Goal: Task Accomplishment & Management: Manage account settings

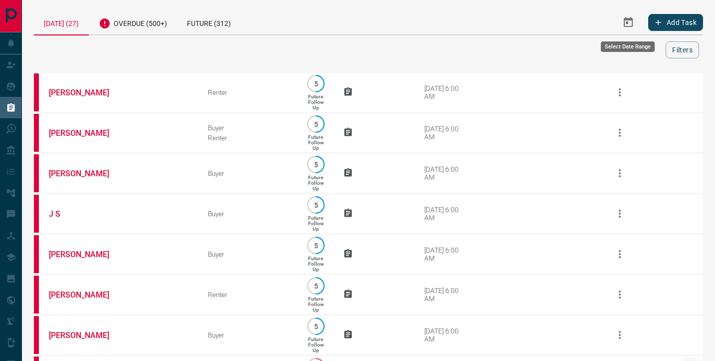
click at [623, 24] on icon "Select Date Range" at bounding box center [629, 22] width 12 height 12
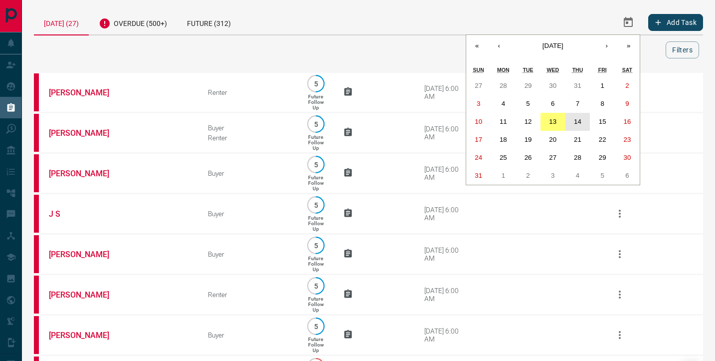
click at [578, 118] on abbr "14" at bounding box center [577, 121] width 7 height 7
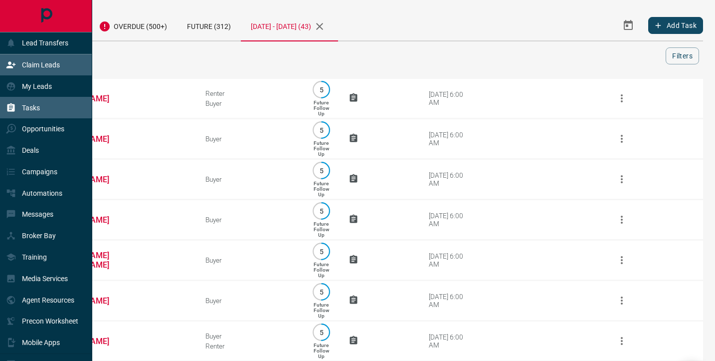
click at [24, 69] on div "Claim Leads" at bounding box center [33, 65] width 54 height 16
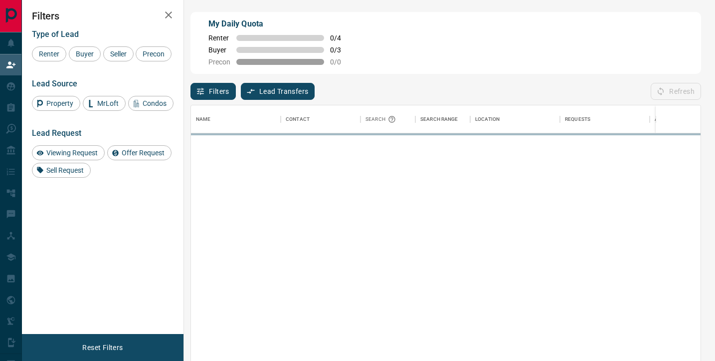
scroll to position [273, 510]
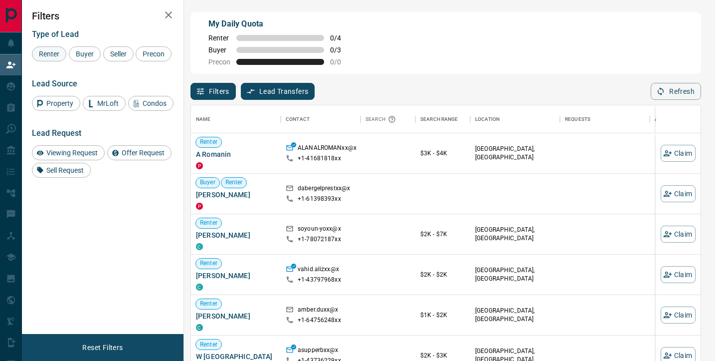
click at [59, 54] on span "Renter" at bounding box center [48, 54] width 27 height 8
click at [79, 53] on span "Buyer" at bounding box center [84, 54] width 25 height 8
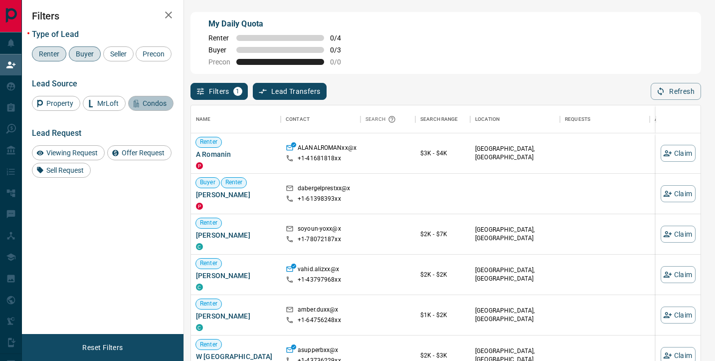
click at [141, 107] on span "Condos" at bounding box center [154, 103] width 31 height 8
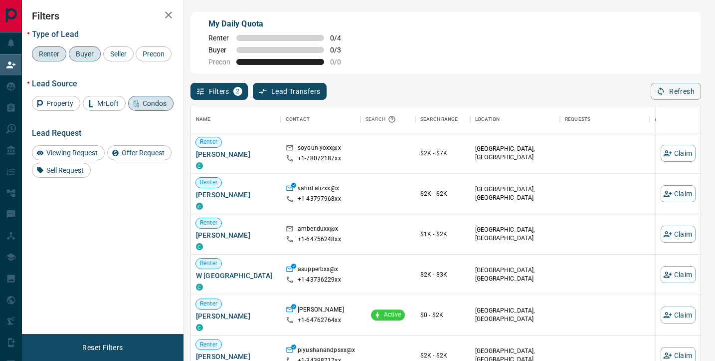
click at [58, 55] on span "Renter" at bounding box center [48, 54] width 27 height 8
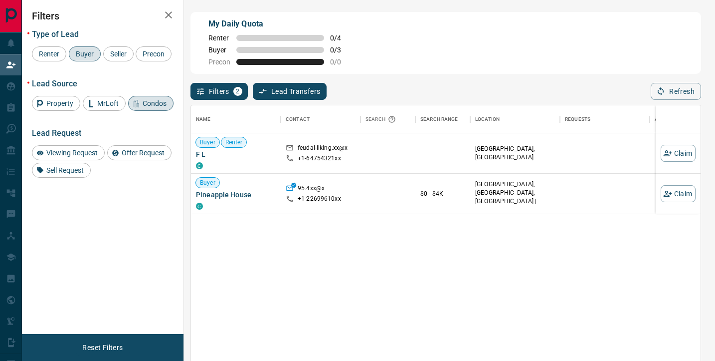
scroll to position [0, 0]
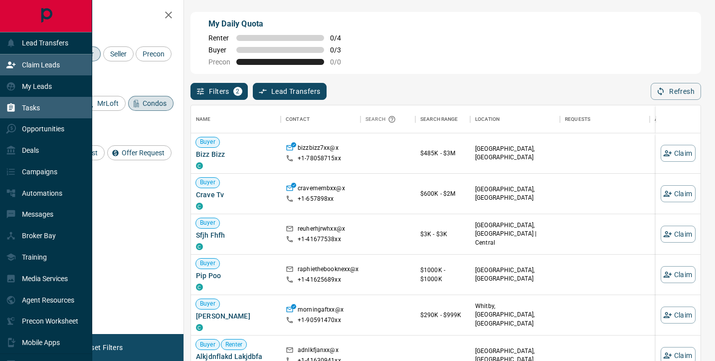
click at [34, 104] on p "Tasks" at bounding box center [31, 108] width 18 height 8
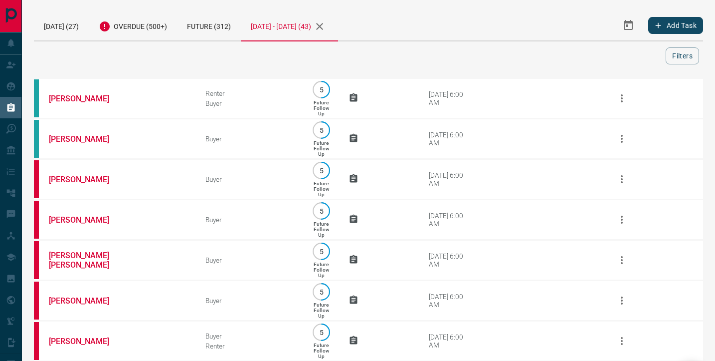
click at [627, 29] on icon "Select Date Range" at bounding box center [628, 25] width 9 height 10
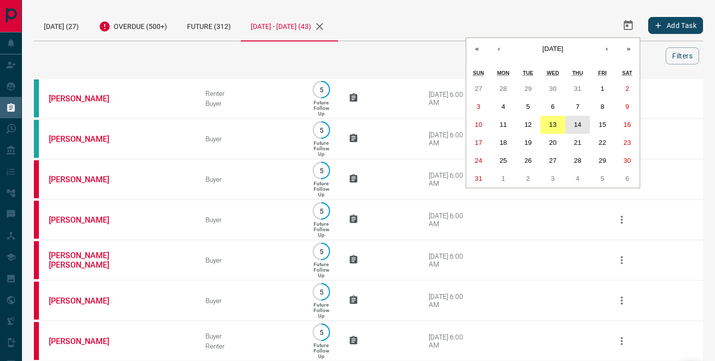
click at [577, 126] on abbr "14" at bounding box center [577, 124] width 7 height 7
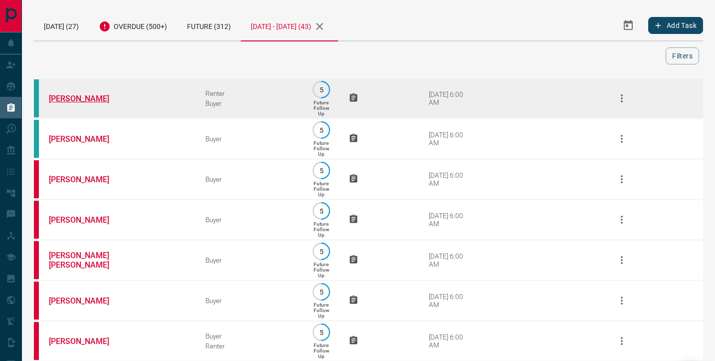
click at [84, 100] on link "[PERSON_NAME]" at bounding box center [86, 98] width 75 height 9
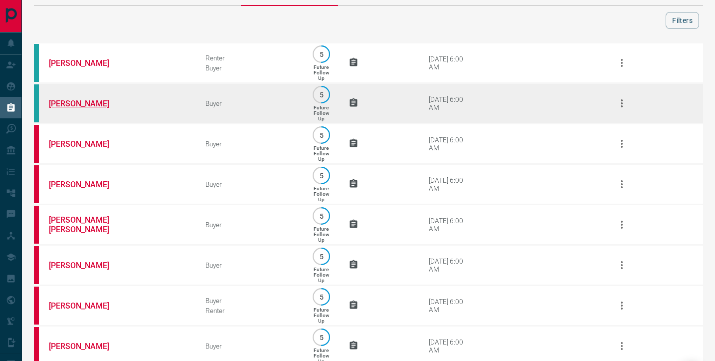
scroll to position [36, 0]
click at [58, 104] on link "[PERSON_NAME]" at bounding box center [86, 102] width 75 height 9
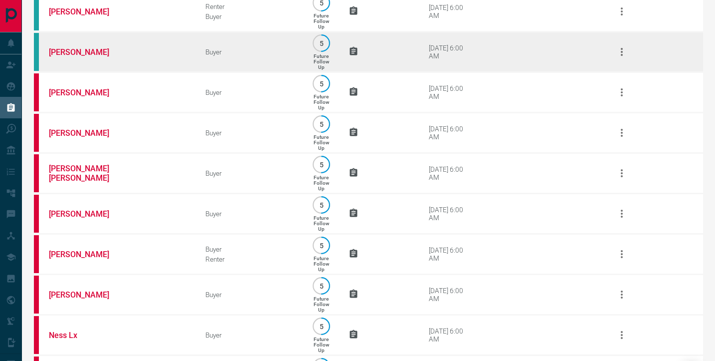
scroll to position [88, 0]
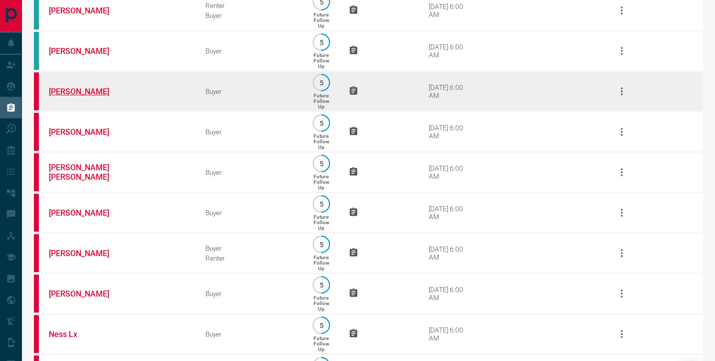
click at [76, 95] on link "[PERSON_NAME]" at bounding box center [86, 91] width 75 height 9
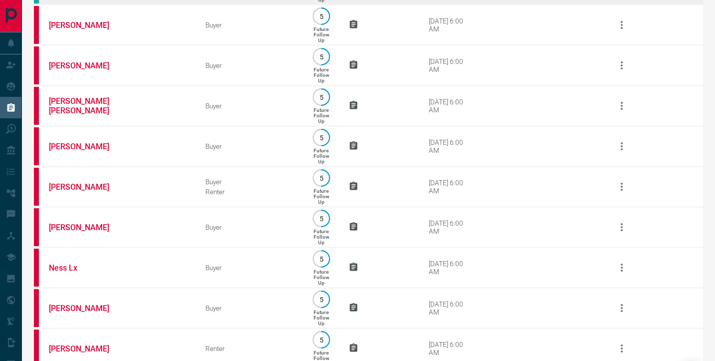
scroll to position [155, 0]
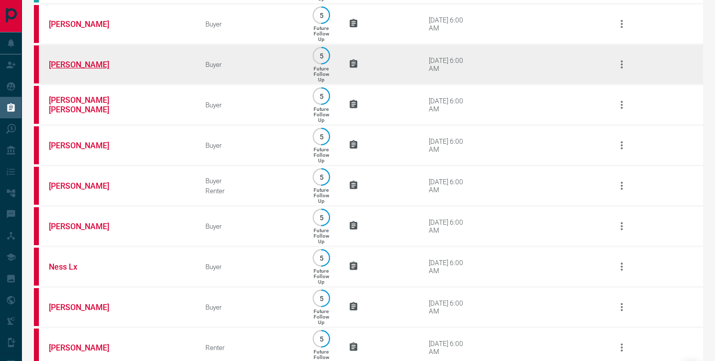
click at [78, 69] on link "[PERSON_NAME]" at bounding box center [86, 64] width 75 height 9
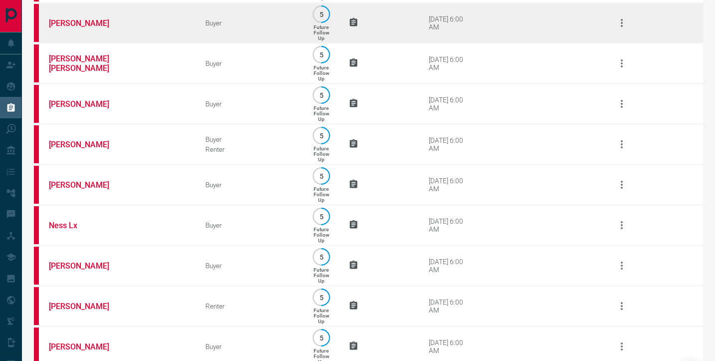
scroll to position [198, 0]
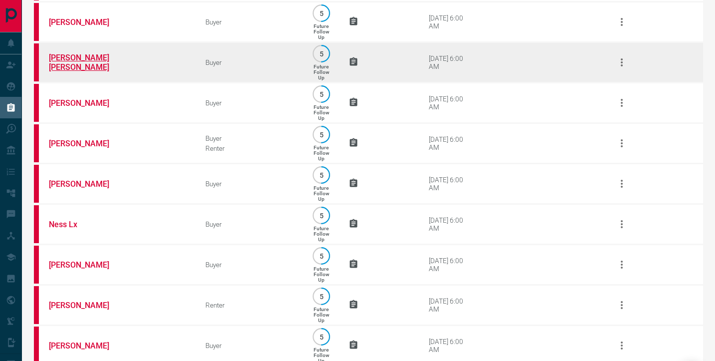
click at [72, 68] on link "[PERSON_NAME] [PERSON_NAME]" at bounding box center [86, 62] width 75 height 19
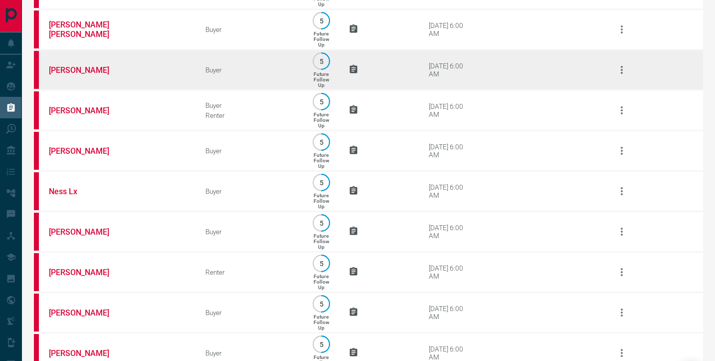
scroll to position [232, 0]
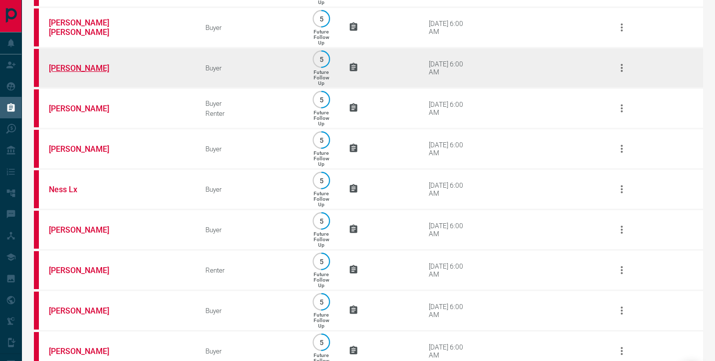
click at [78, 73] on link "[PERSON_NAME]" at bounding box center [86, 67] width 75 height 9
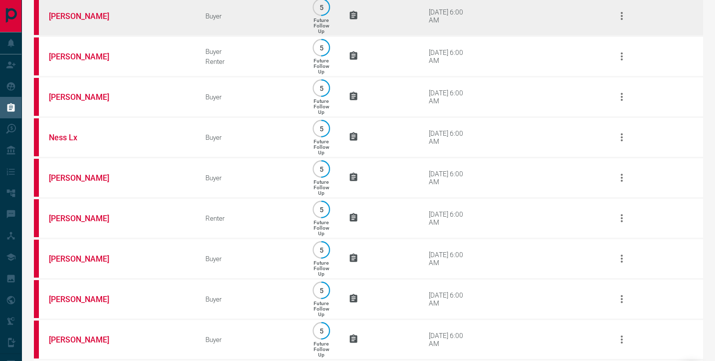
scroll to position [285, 0]
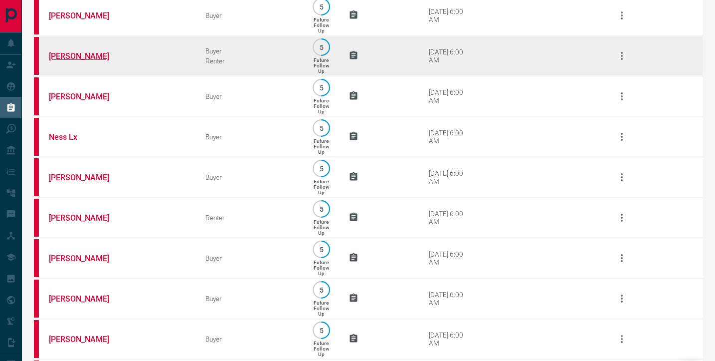
click at [82, 61] on link "[PERSON_NAME]" at bounding box center [86, 55] width 75 height 9
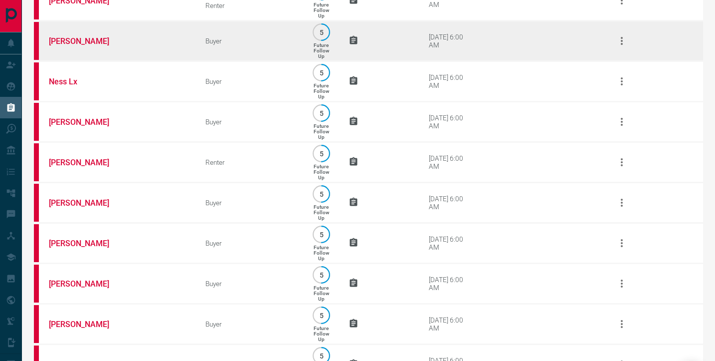
scroll to position [341, 0]
click at [85, 45] on link "[PERSON_NAME]" at bounding box center [86, 39] width 75 height 9
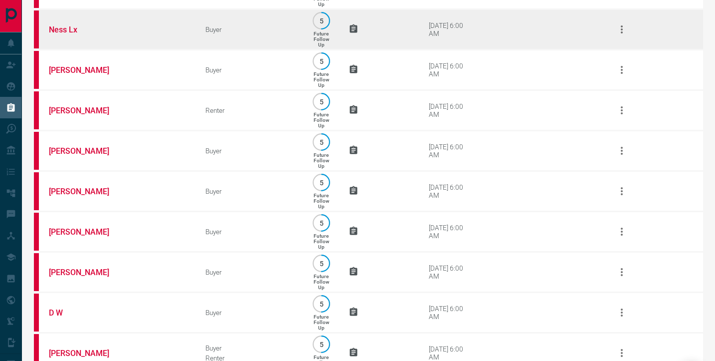
scroll to position [393, 0]
click at [67, 34] on link "Ness Lx" at bounding box center [86, 28] width 75 height 9
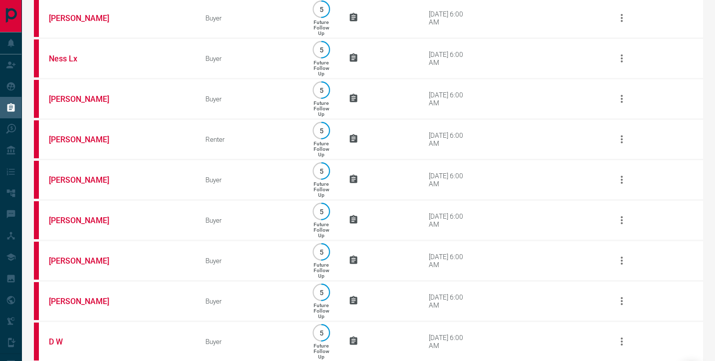
scroll to position [364, 0]
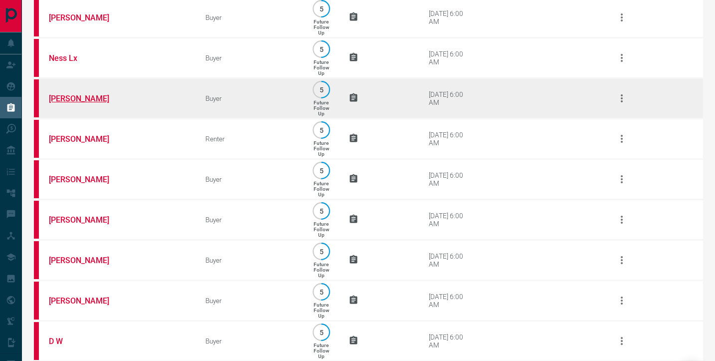
click at [69, 103] on link "[PERSON_NAME]" at bounding box center [86, 98] width 75 height 9
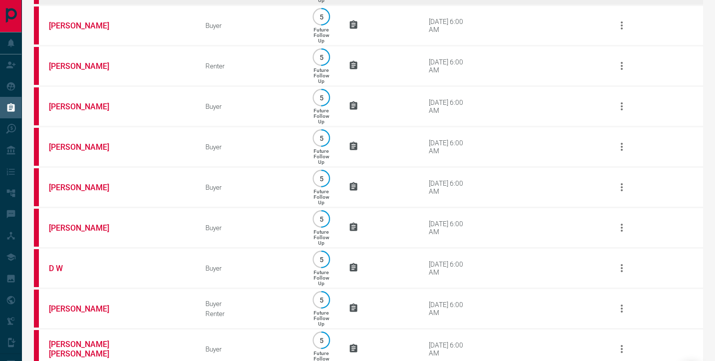
scroll to position [438, 0]
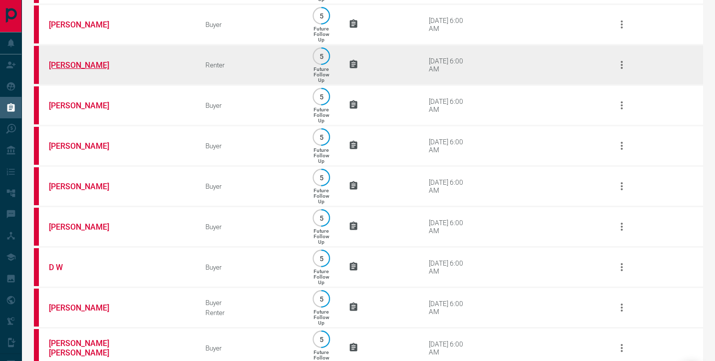
click at [80, 70] on link "[PERSON_NAME]" at bounding box center [86, 64] width 75 height 9
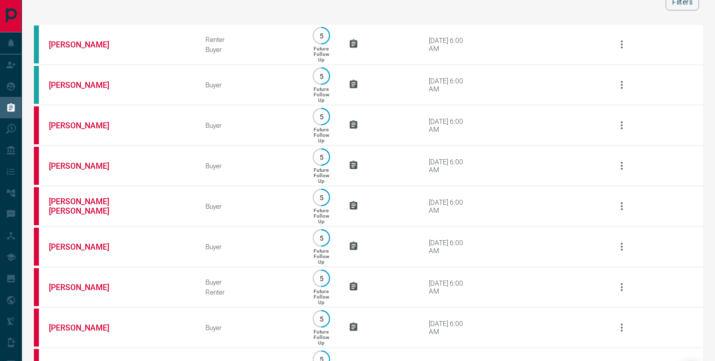
scroll to position [0, 0]
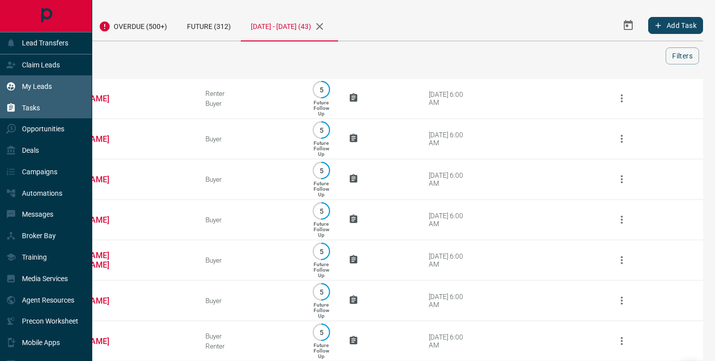
click at [32, 84] on p "My Leads" at bounding box center [37, 86] width 30 height 8
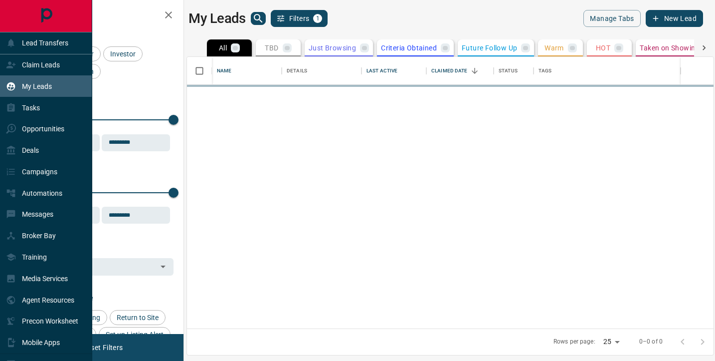
scroll to position [271, 527]
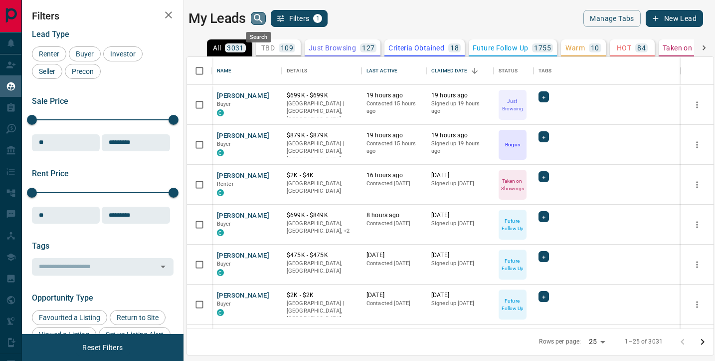
click at [255, 13] on icon "search button" at bounding box center [258, 18] width 12 height 12
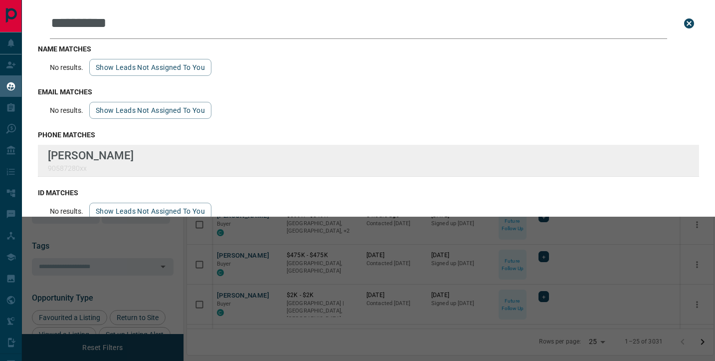
type input "**********"
click at [0, 0] on div "**********" at bounding box center [357, 174] width 715 height 348
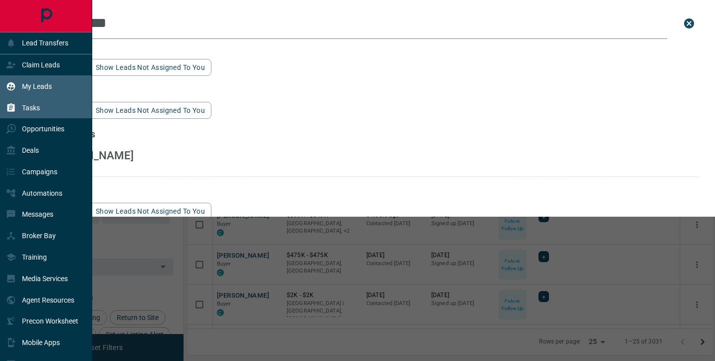
click at [35, 113] on div "Tasks" at bounding box center [23, 107] width 34 height 16
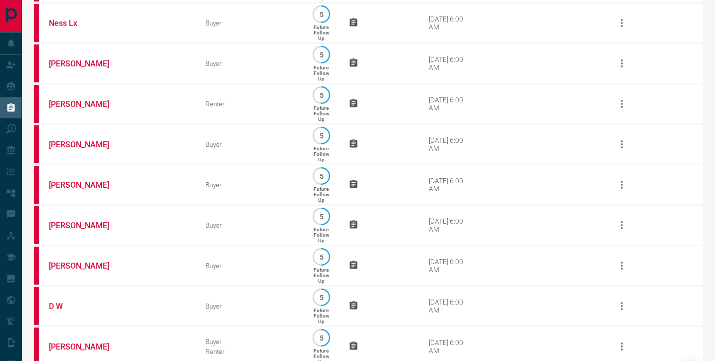
scroll to position [398, 0]
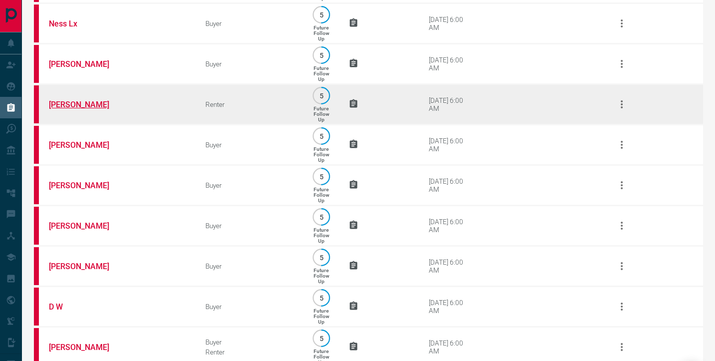
click at [76, 109] on link "[PERSON_NAME]" at bounding box center [86, 104] width 75 height 9
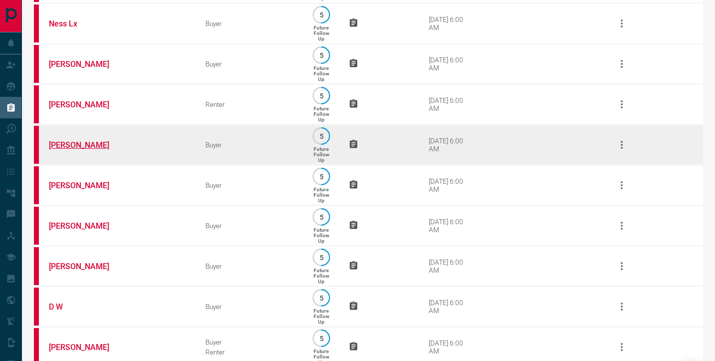
click at [76, 150] on link "[PERSON_NAME]" at bounding box center [86, 144] width 75 height 9
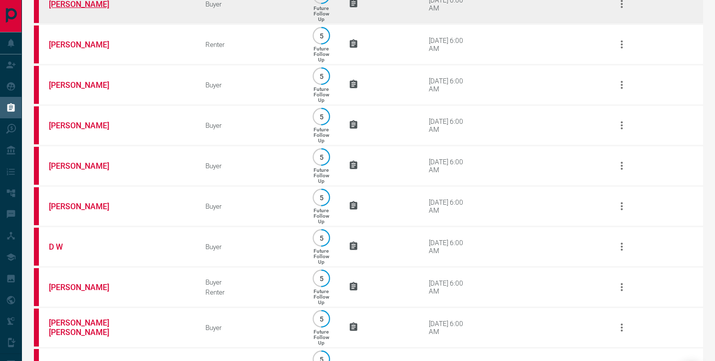
scroll to position [472, 0]
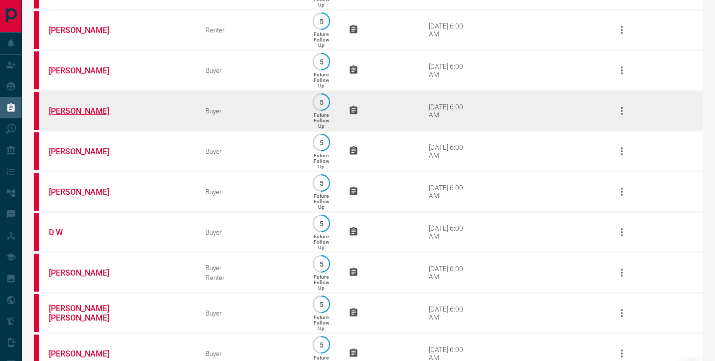
click at [73, 116] on link "[PERSON_NAME]" at bounding box center [86, 110] width 75 height 9
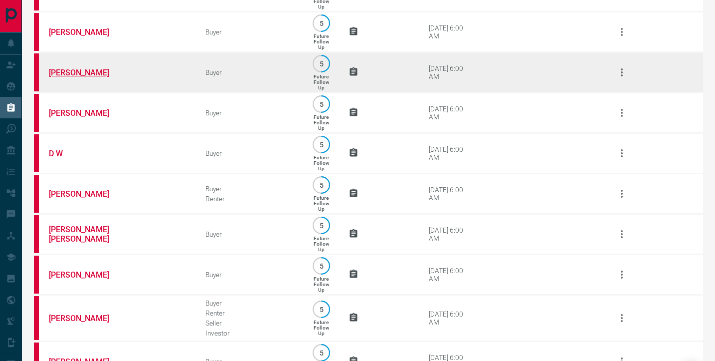
click at [79, 77] on link "[PERSON_NAME]" at bounding box center [86, 72] width 75 height 9
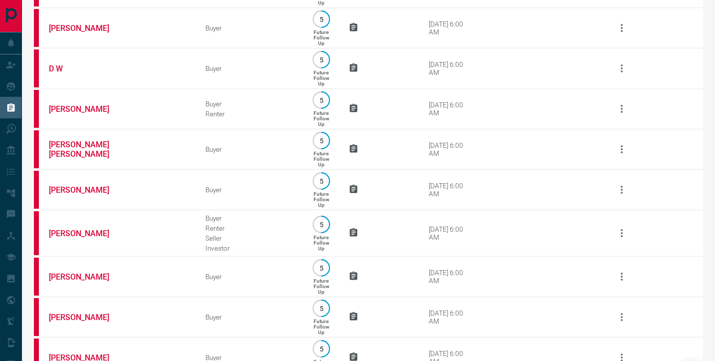
scroll to position [619, 0]
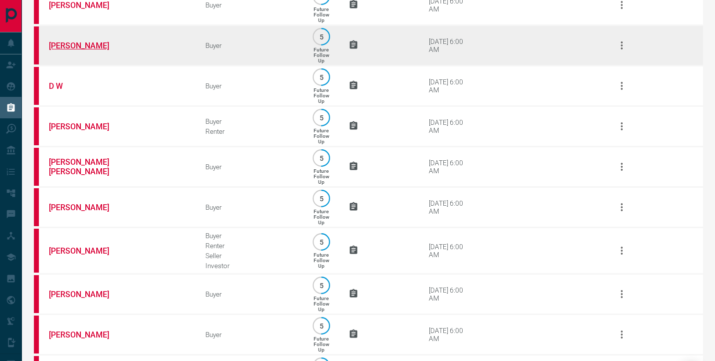
click at [75, 50] on link "[PERSON_NAME]" at bounding box center [86, 45] width 75 height 9
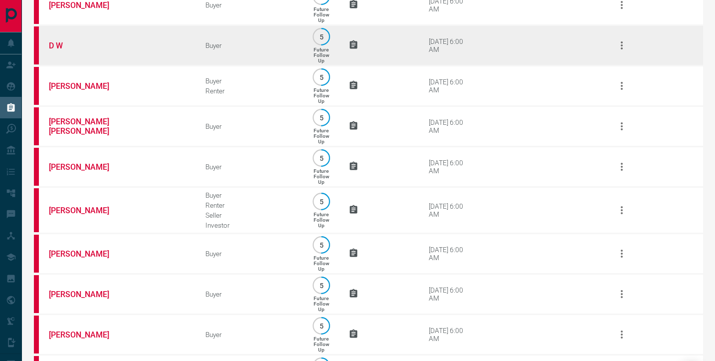
scroll to position [669, 0]
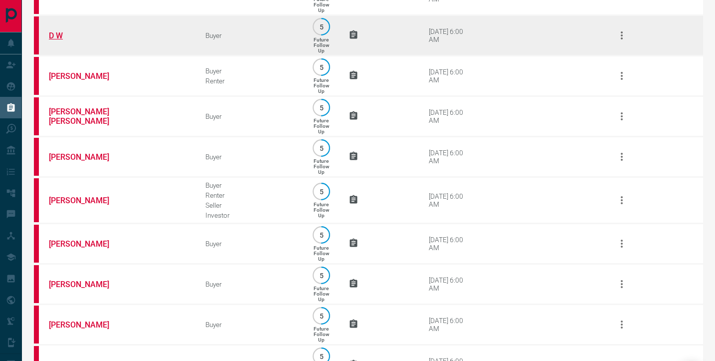
click at [59, 40] on link "D W" at bounding box center [86, 35] width 75 height 9
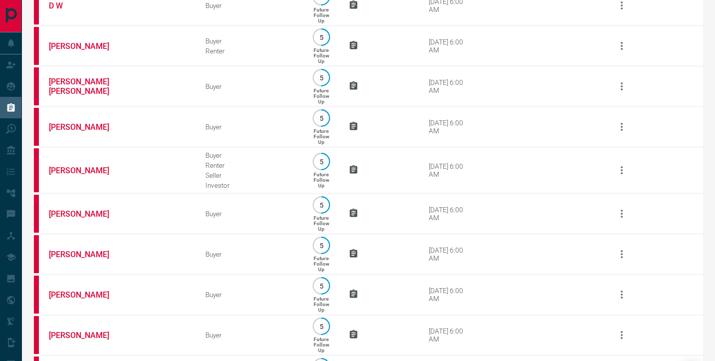
scroll to position [704, 0]
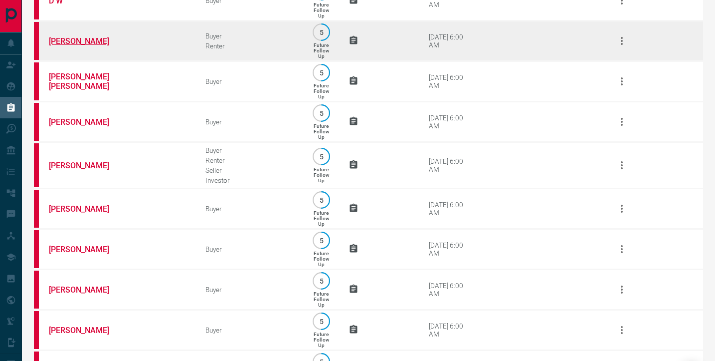
click at [68, 46] on link "[PERSON_NAME]" at bounding box center [86, 40] width 75 height 9
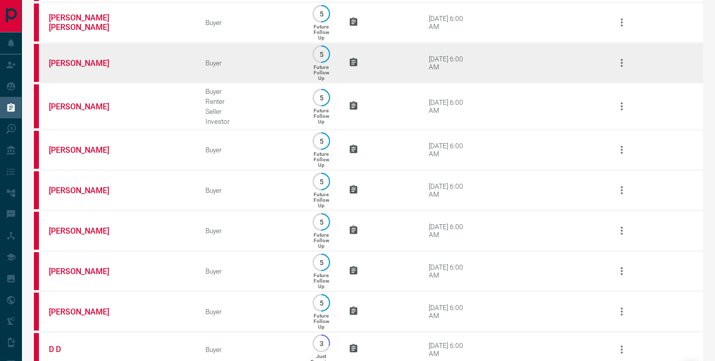
scroll to position [762, 0]
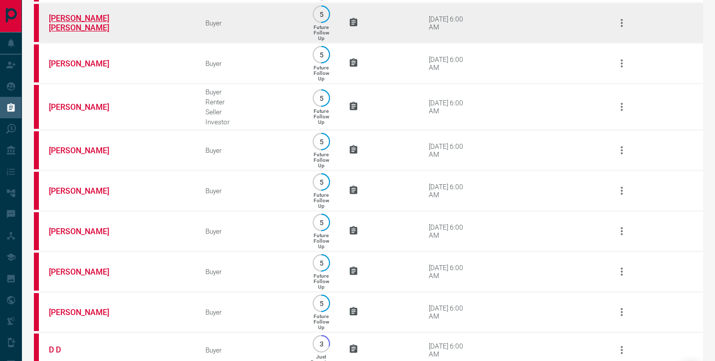
click at [80, 32] on link "[PERSON_NAME] [PERSON_NAME]" at bounding box center [86, 22] width 75 height 19
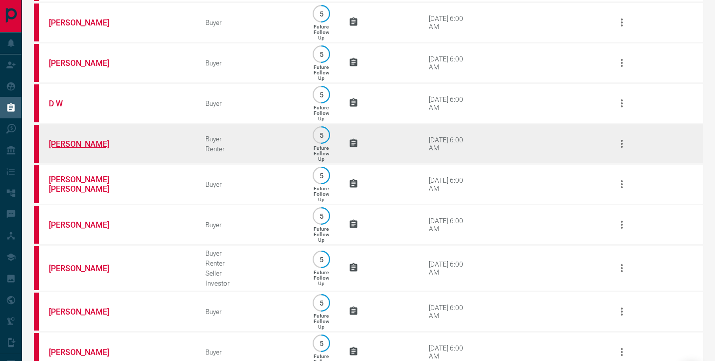
scroll to position [709, 0]
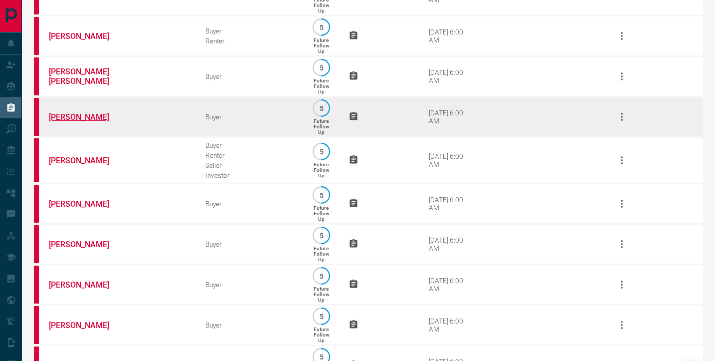
click at [71, 122] on link "[PERSON_NAME]" at bounding box center [86, 116] width 75 height 9
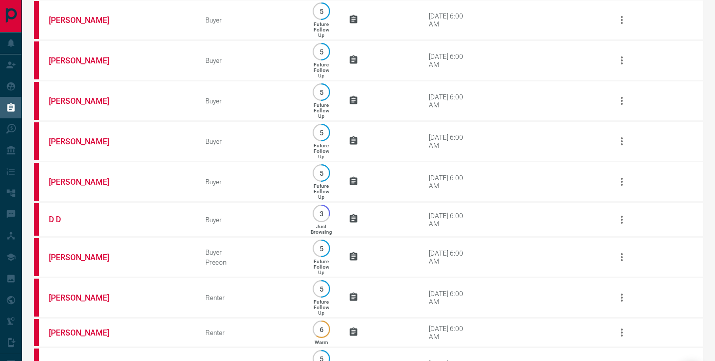
scroll to position [896, 0]
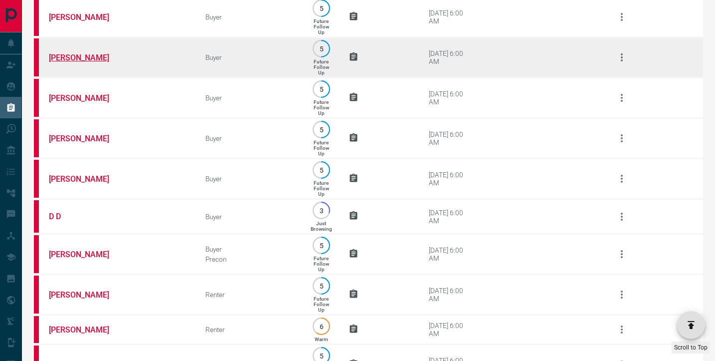
click at [65, 62] on link "[PERSON_NAME]" at bounding box center [86, 57] width 75 height 9
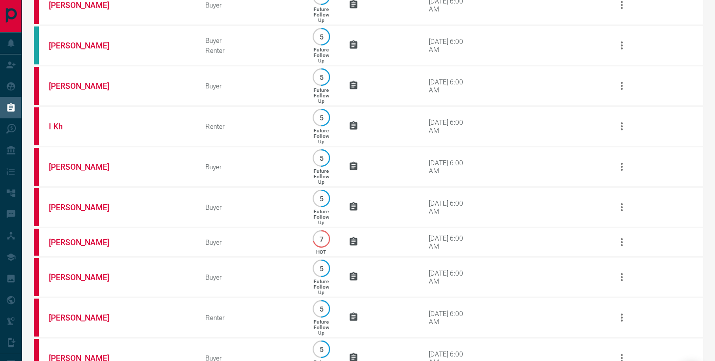
scroll to position [1542, 0]
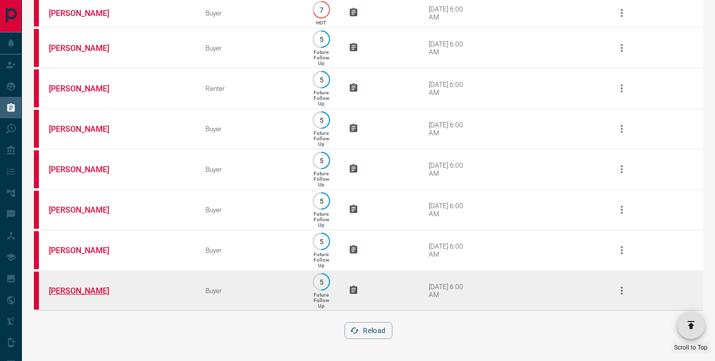
click at [73, 291] on link "[PERSON_NAME]" at bounding box center [86, 290] width 75 height 9
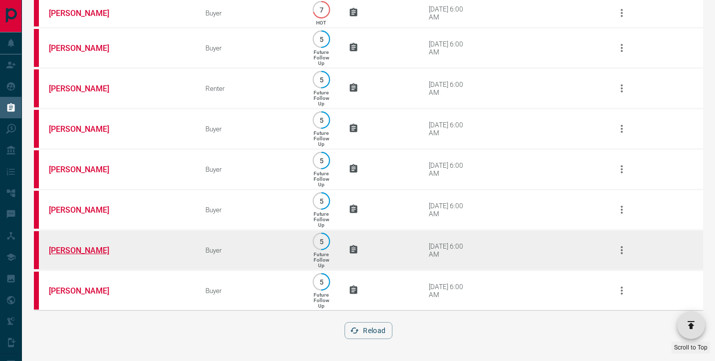
click at [84, 245] on link "[PERSON_NAME]" at bounding box center [86, 249] width 75 height 9
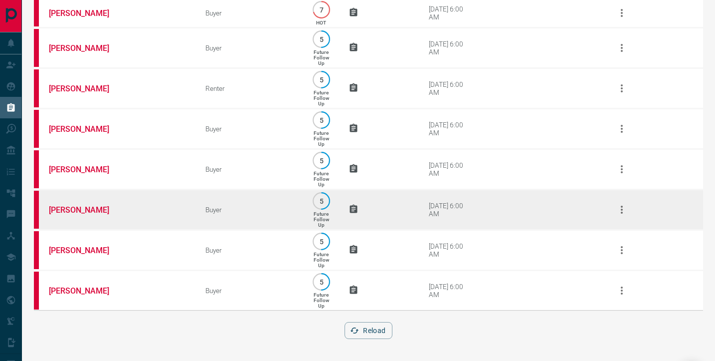
scroll to position [1512, 0]
click at [75, 229] on td "[PERSON_NAME]" at bounding box center [112, 210] width 157 height 40
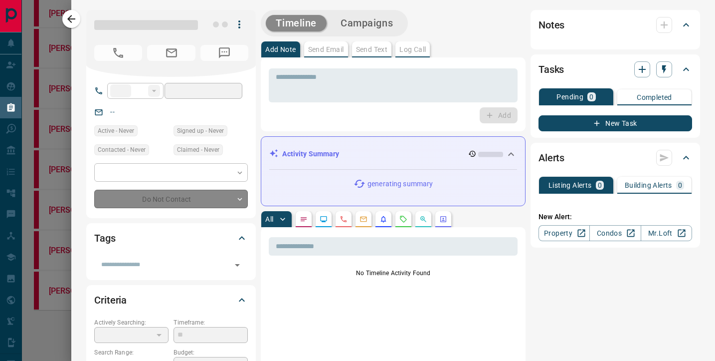
type input "**"
type input "**********"
type input "*"
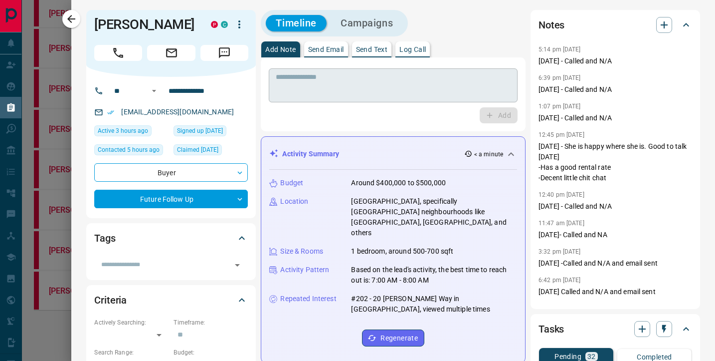
click at [315, 78] on textarea at bounding box center [393, 85] width 235 height 25
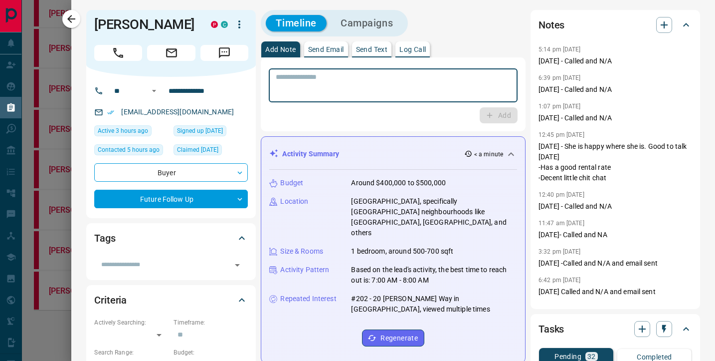
paste textarea "*********"
type textarea "*********"
drag, startPoint x: 315, startPoint y: 78, endPoint x: 267, endPoint y: 78, distance: 47.9
click at [267, 78] on div "********* * ​ Add" at bounding box center [393, 94] width 265 height 74
click at [67, 15] on icon "button" at bounding box center [71, 19] width 12 height 12
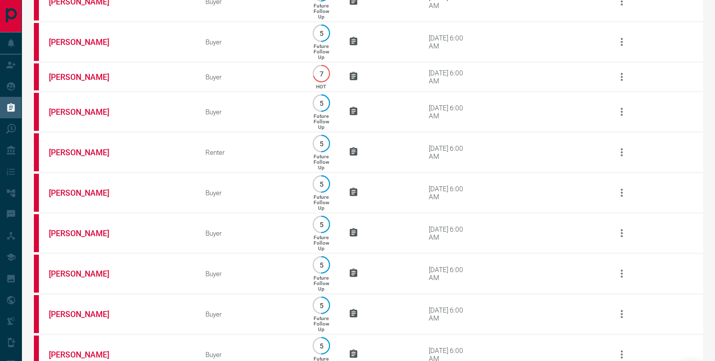
scroll to position [1542, 0]
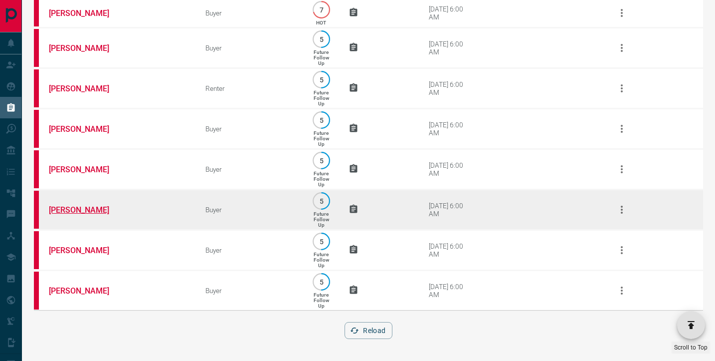
click at [70, 207] on link "[PERSON_NAME]" at bounding box center [86, 209] width 75 height 9
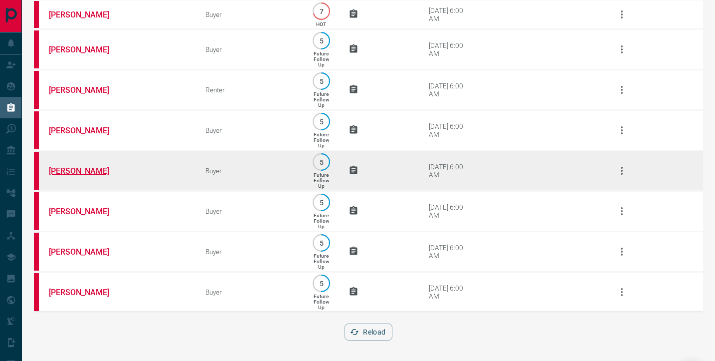
click at [80, 176] on link "[PERSON_NAME]" at bounding box center [86, 170] width 75 height 9
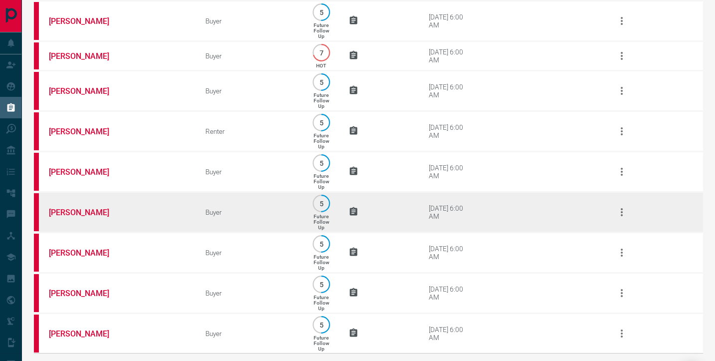
scroll to position [1439, 0]
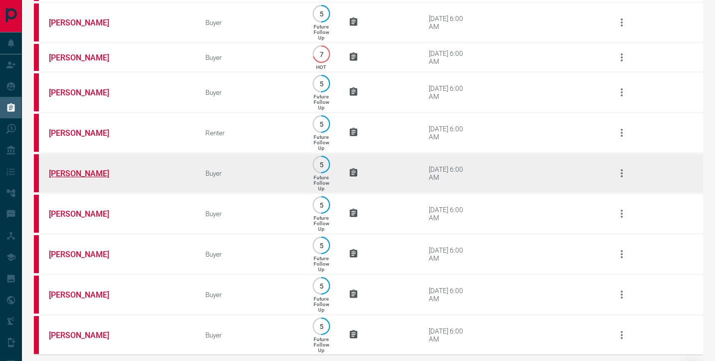
click at [70, 178] on link "[PERSON_NAME]" at bounding box center [86, 173] width 75 height 9
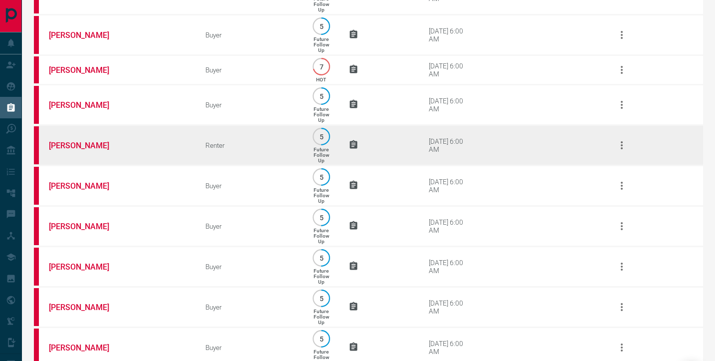
scroll to position [1424, 0]
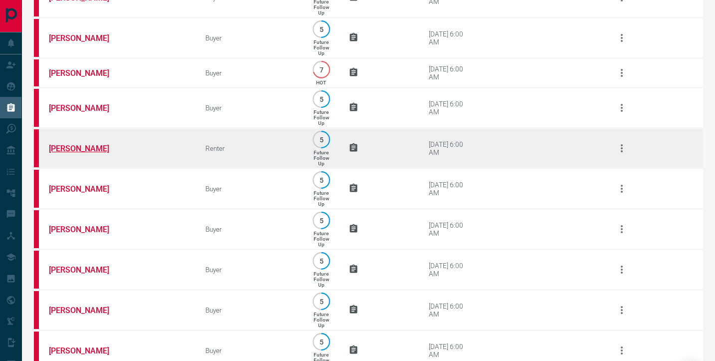
click at [88, 153] on link "[PERSON_NAME]" at bounding box center [86, 148] width 75 height 9
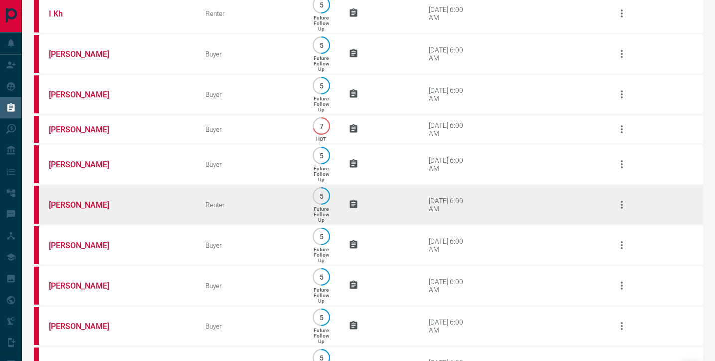
scroll to position [1365, 0]
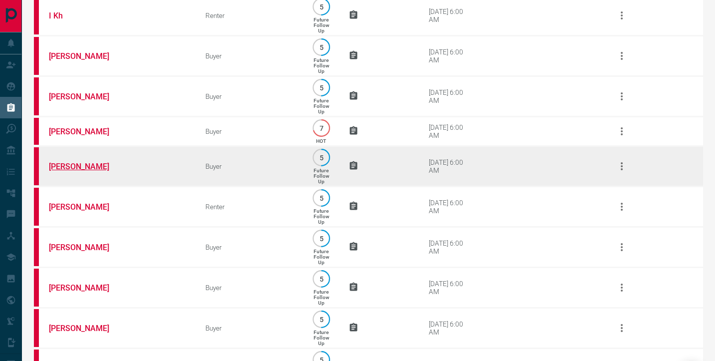
click at [75, 171] on link "[PERSON_NAME]" at bounding box center [86, 166] width 75 height 9
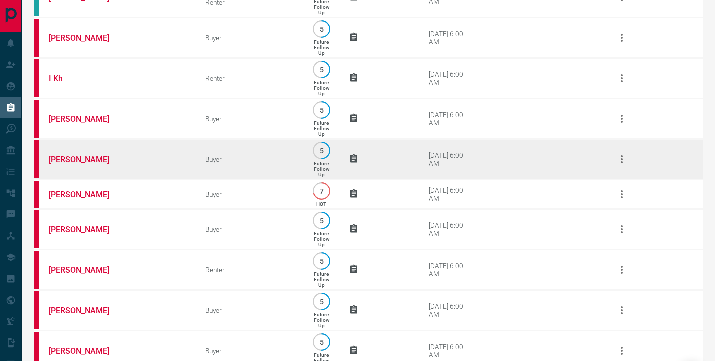
scroll to position [1299, 0]
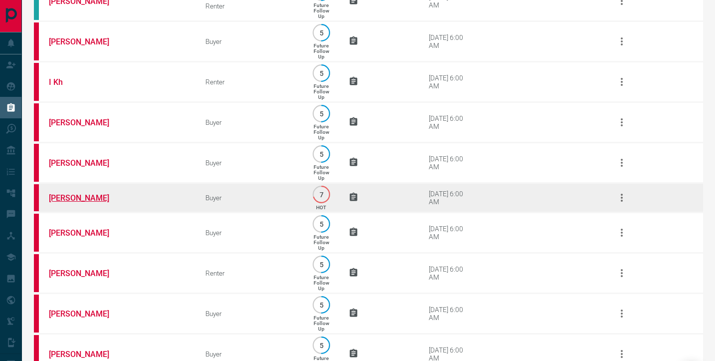
click at [81, 203] on link "[PERSON_NAME]" at bounding box center [86, 197] width 75 height 9
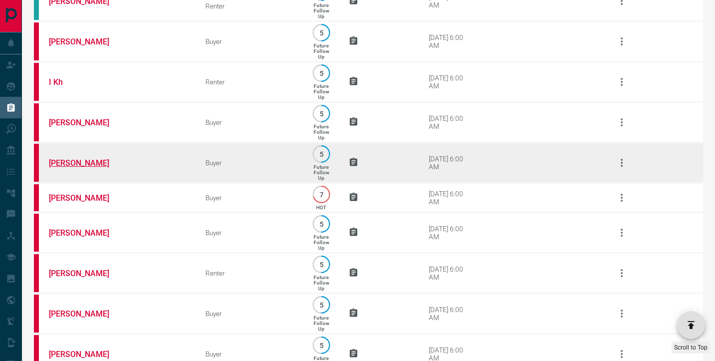
click at [77, 168] on link "[PERSON_NAME]" at bounding box center [86, 162] width 75 height 9
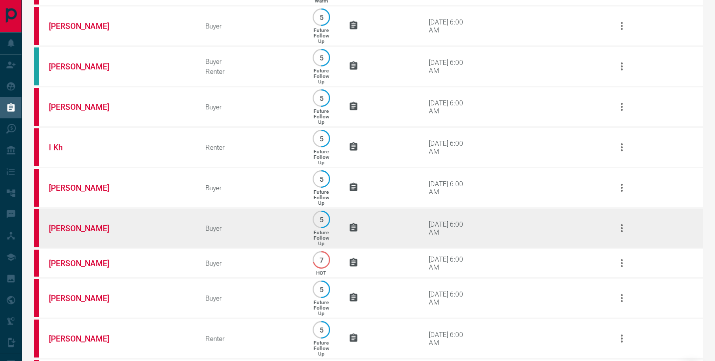
scroll to position [1233, 0]
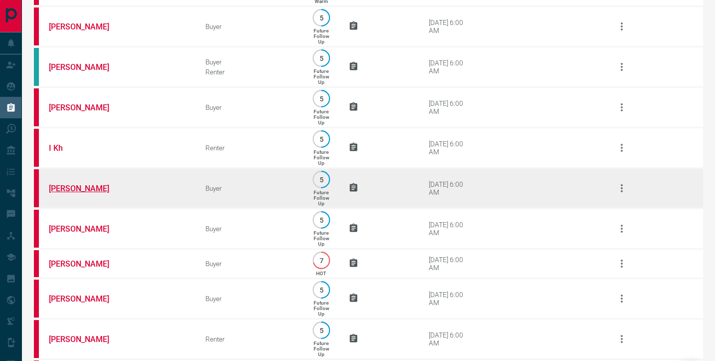
click at [82, 193] on link "[PERSON_NAME]" at bounding box center [86, 188] width 75 height 9
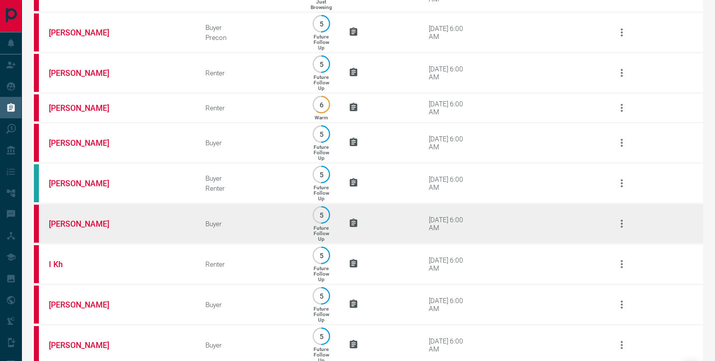
scroll to position [1124, 0]
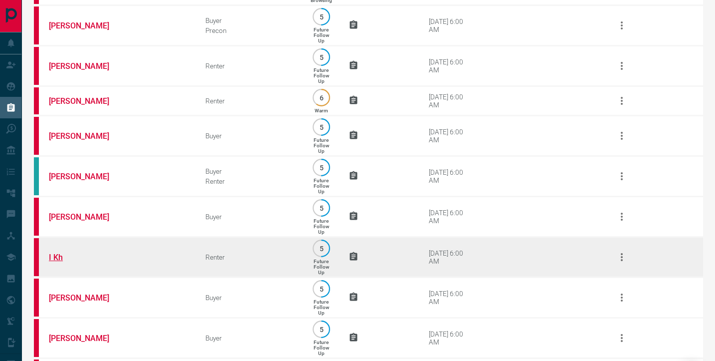
click at [60, 262] on link "I Kh" at bounding box center [86, 256] width 75 height 9
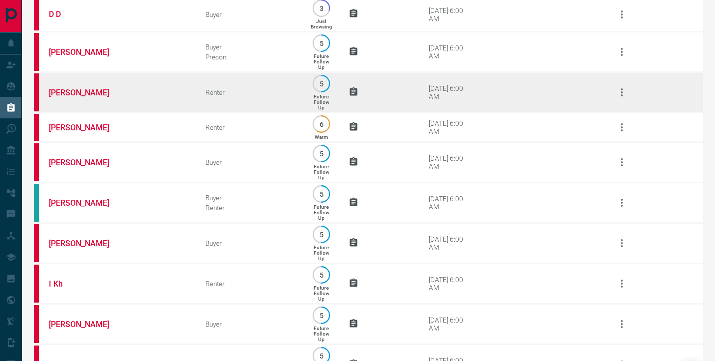
scroll to position [1090, 0]
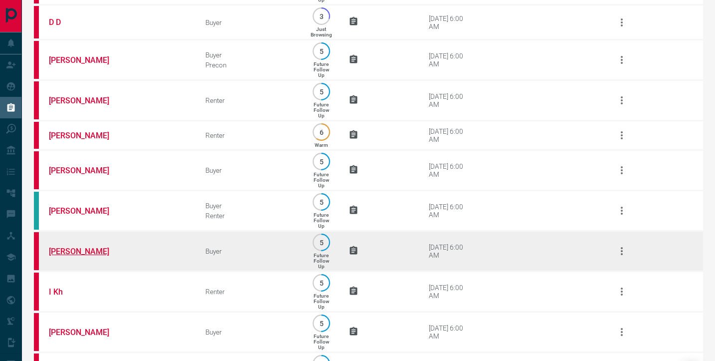
click at [87, 256] on link "[PERSON_NAME]" at bounding box center [86, 250] width 75 height 9
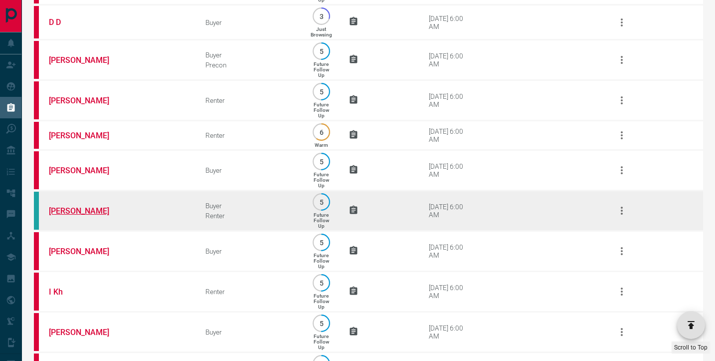
click at [74, 216] on link "[PERSON_NAME]" at bounding box center [86, 210] width 75 height 9
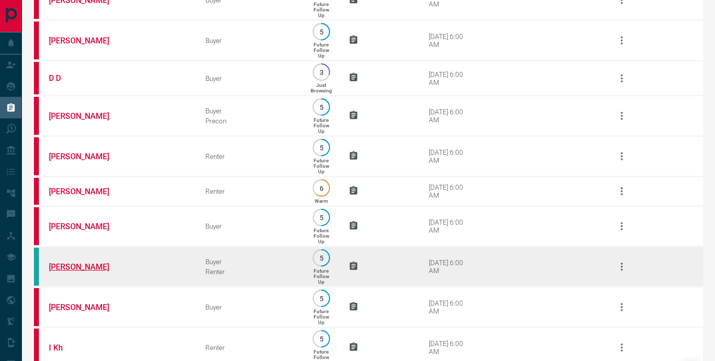
scroll to position [1031, 0]
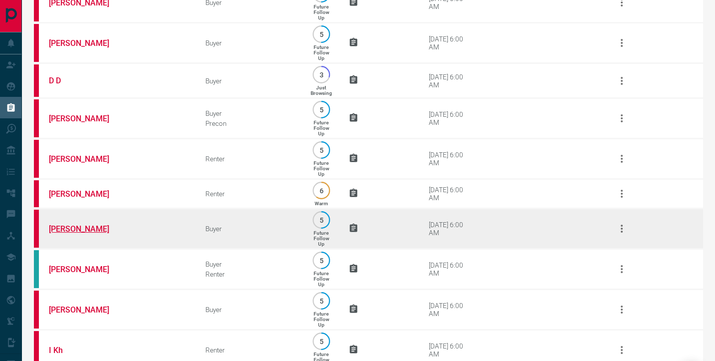
click at [73, 233] on link "[PERSON_NAME]" at bounding box center [86, 228] width 75 height 9
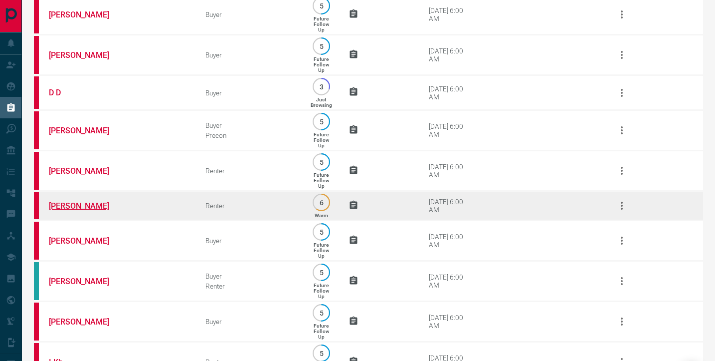
scroll to position [1017, 0]
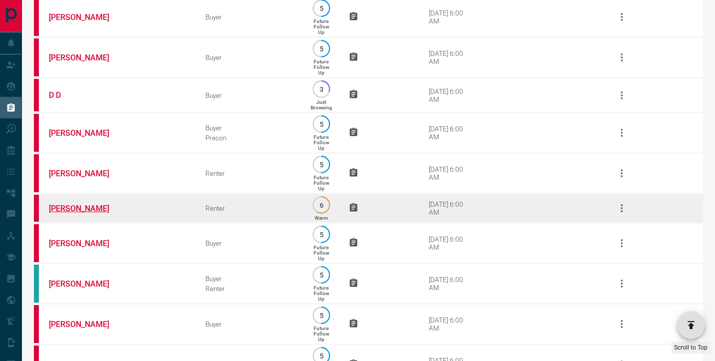
click at [80, 213] on link "[PERSON_NAME]" at bounding box center [86, 208] width 75 height 9
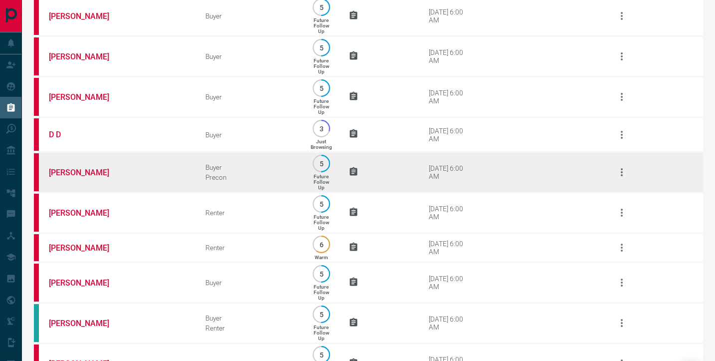
scroll to position [965, 0]
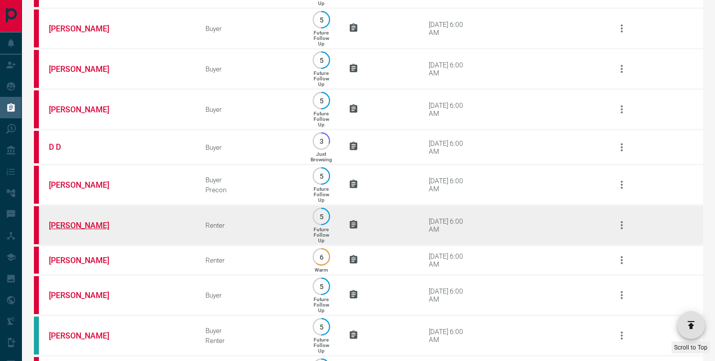
click at [76, 230] on link "[PERSON_NAME]" at bounding box center [86, 225] width 75 height 9
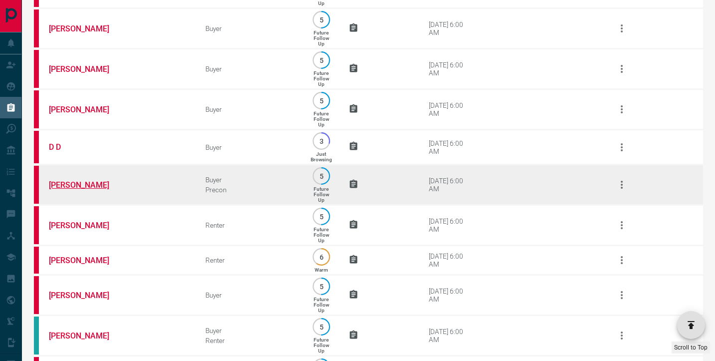
click at [72, 190] on link "[PERSON_NAME]" at bounding box center [86, 184] width 75 height 9
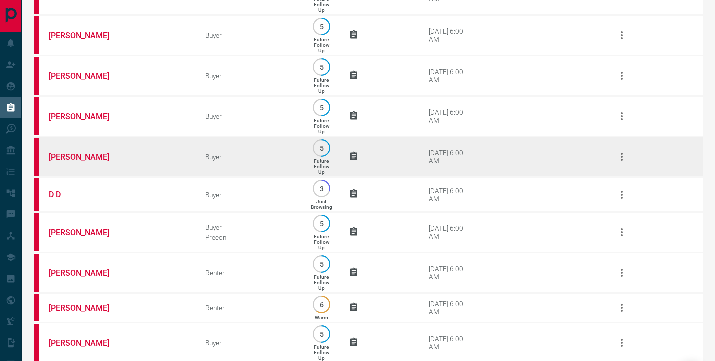
scroll to position [912, 0]
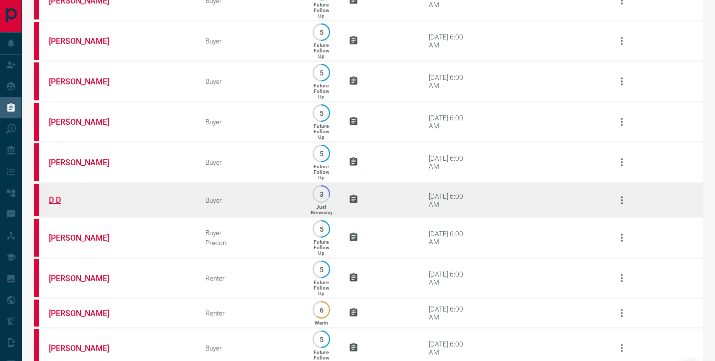
click at [57, 205] on link "D D" at bounding box center [86, 199] width 75 height 9
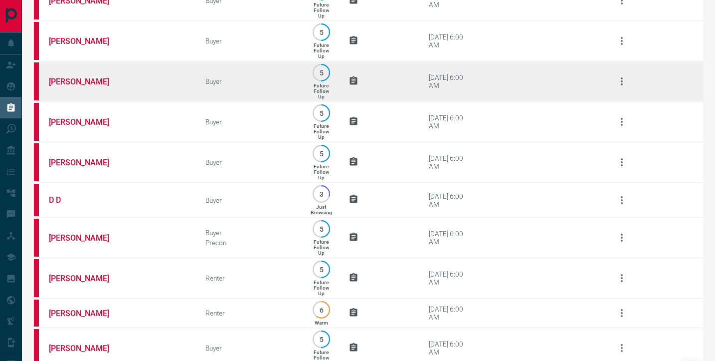
scroll to position [880, 0]
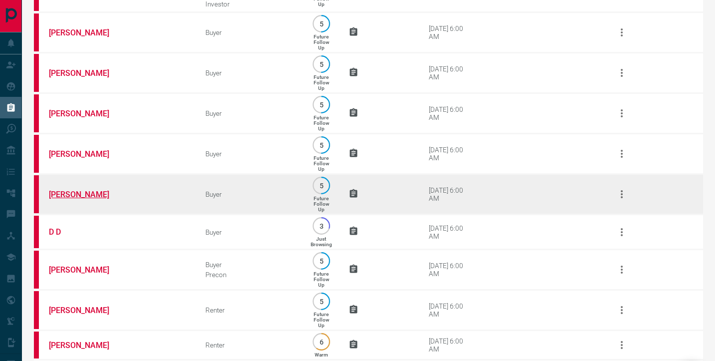
click at [66, 199] on link "[PERSON_NAME]" at bounding box center [86, 194] width 75 height 9
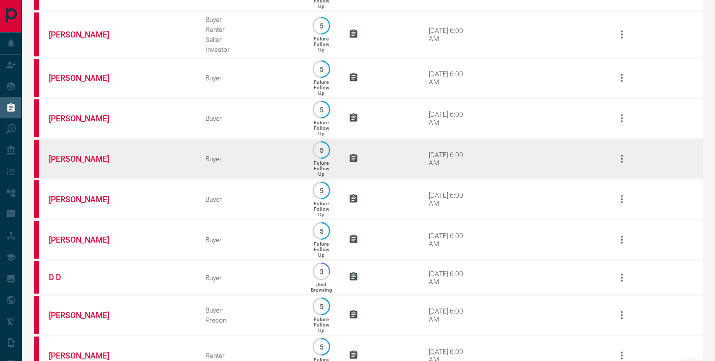
scroll to position [830, 0]
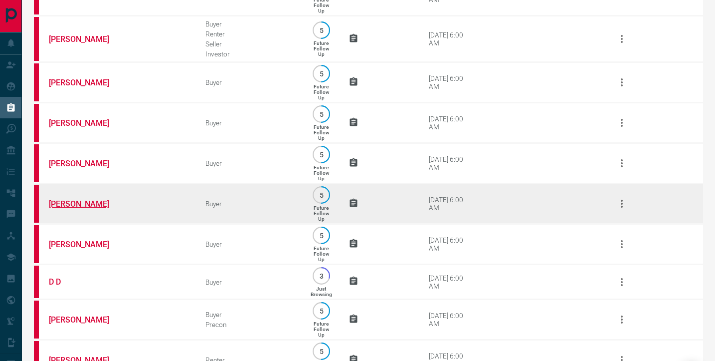
click at [75, 209] on link "[PERSON_NAME]" at bounding box center [86, 203] width 75 height 9
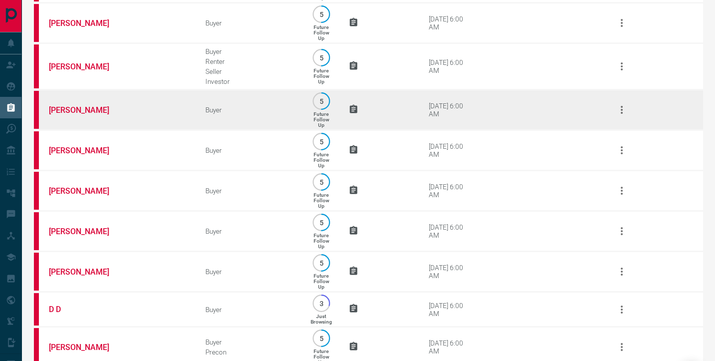
scroll to position [802, 0]
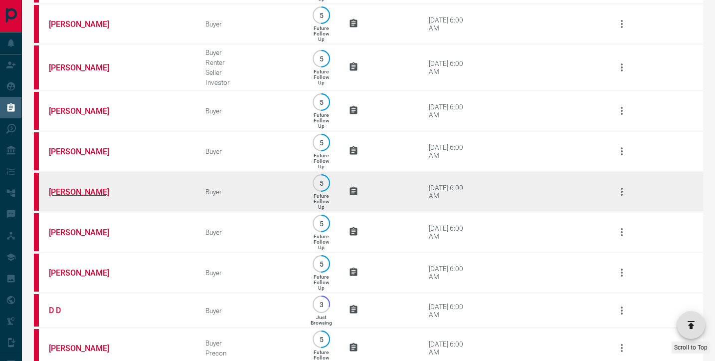
click at [74, 197] on link "[PERSON_NAME]" at bounding box center [86, 191] width 75 height 9
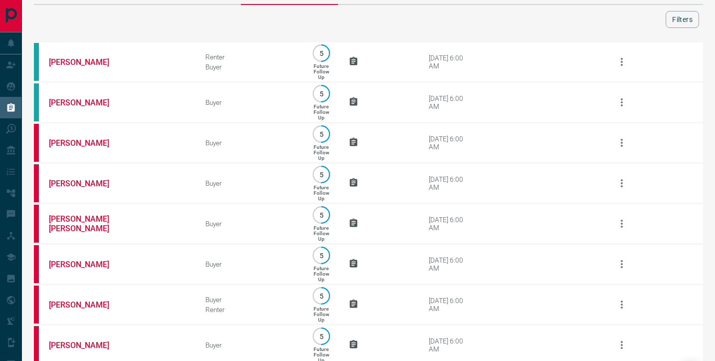
scroll to position [0, 0]
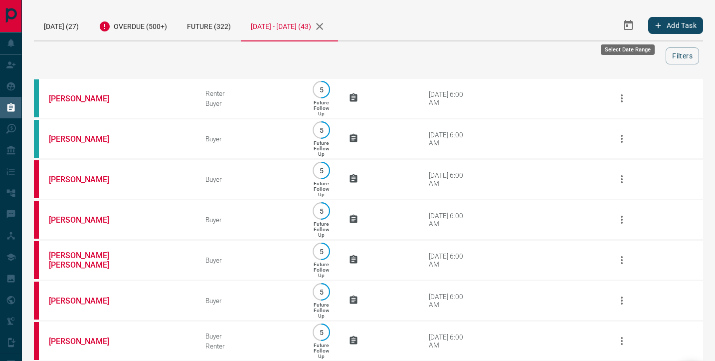
click at [630, 29] on icon "Select Date Range" at bounding box center [628, 25] width 9 height 10
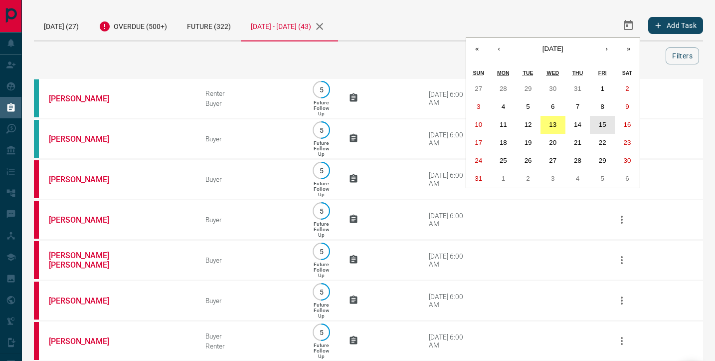
click at [602, 124] on abbr "15" at bounding box center [602, 124] width 7 height 7
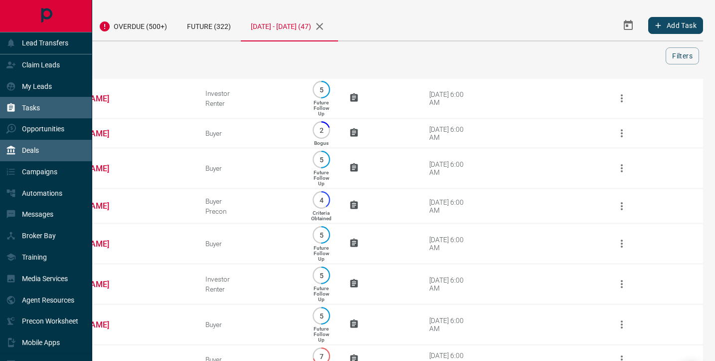
click at [33, 153] on p "Deals" at bounding box center [30, 150] width 17 height 8
